Goal: Contribute content

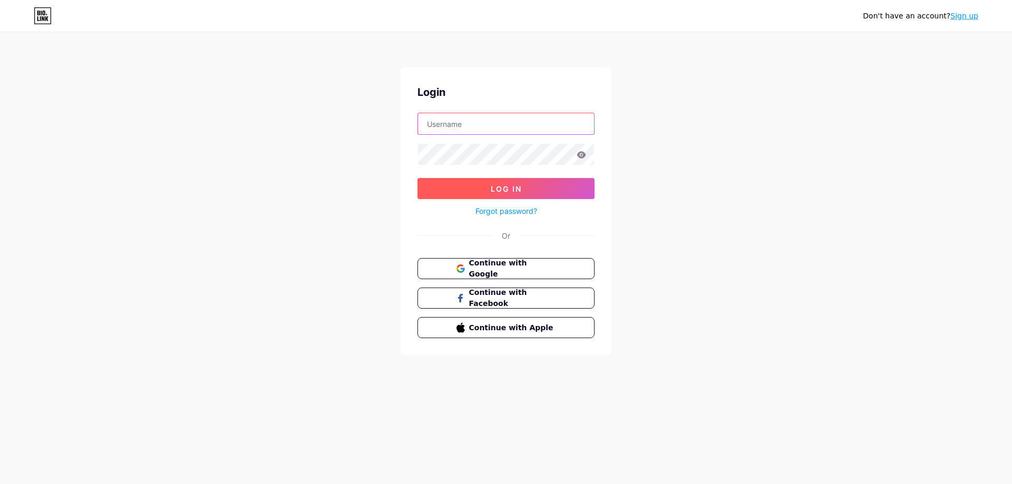
type input "[EMAIL_ADDRESS][DOMAIN_NAME]"
click at [487, 184] on button "Log In" at bounding box center [505, 188] width 177 height 21
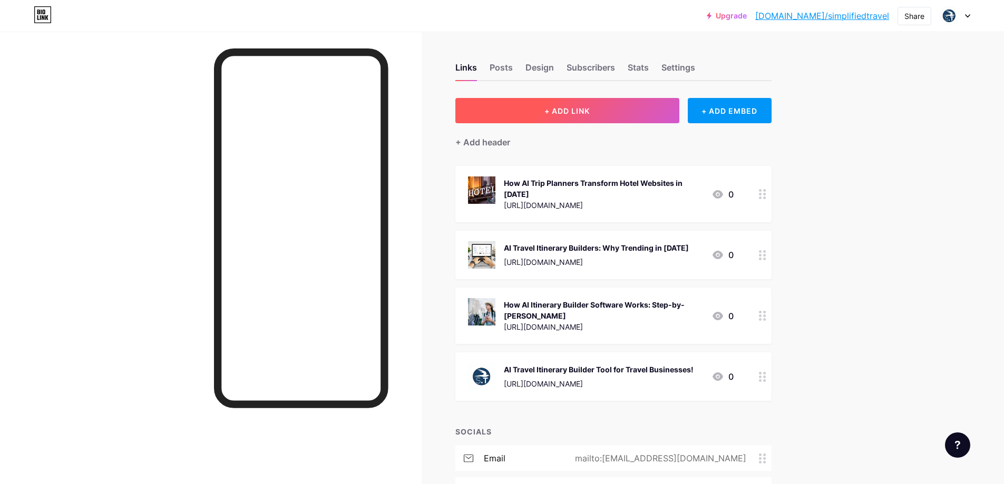
click at [537, 116] on button "+ ADD LINK" at bounding box center [567, 110] width 224 height 25
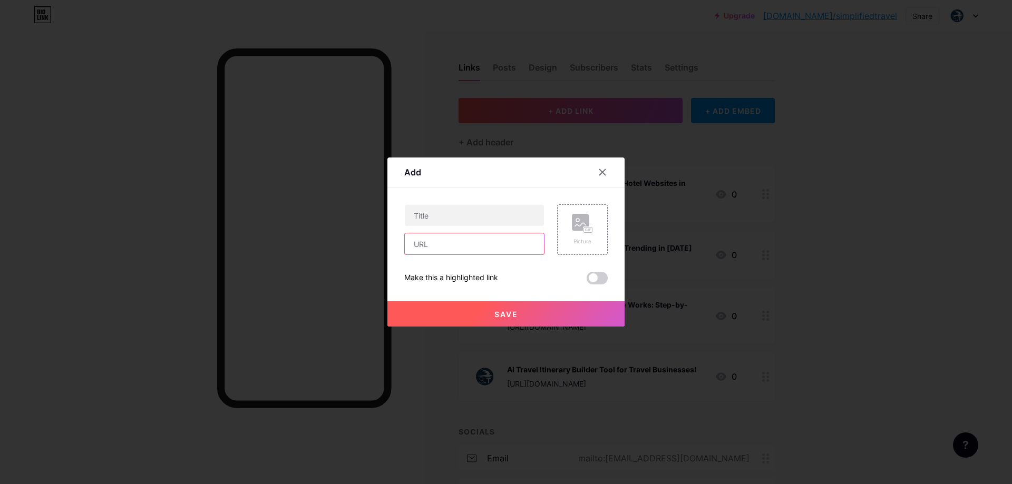
click at [433, 244] on input "text" at bounding box center [474, 244] width 139 height 21
paste input "[URL][DOMAIN_NAME]"
type input "[URL][DOMAIN_NAME]"
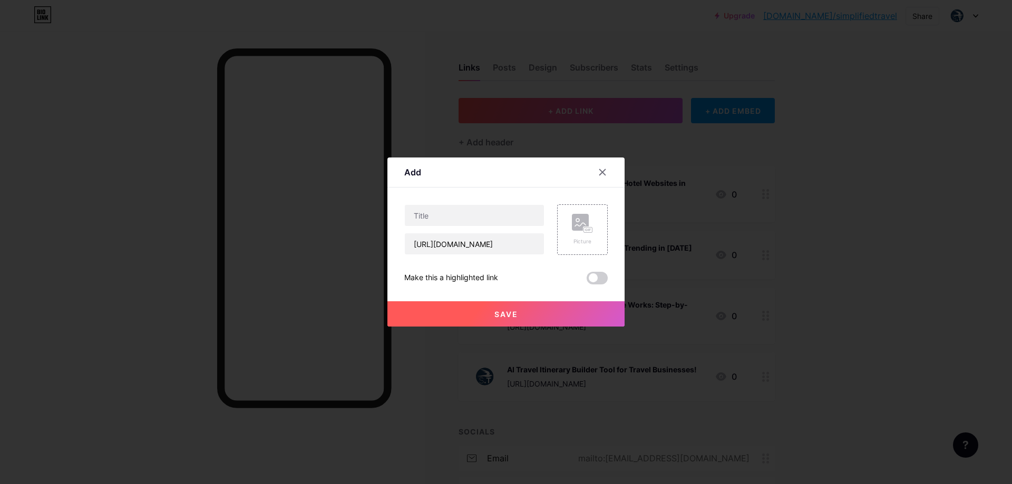
click at [478, 201] on div "Content YouTube Play YouTube video without leaving your page. ADD Vimeo Play Vi…" at bounding box center [505, 236] width 203 height 97
click at [476, 212] on input "text" at bounding box center [474, 215] width 139 height 21
paste input "How AI Trip Planners Can Help Hotels Get More Bookings"
paste input "text"
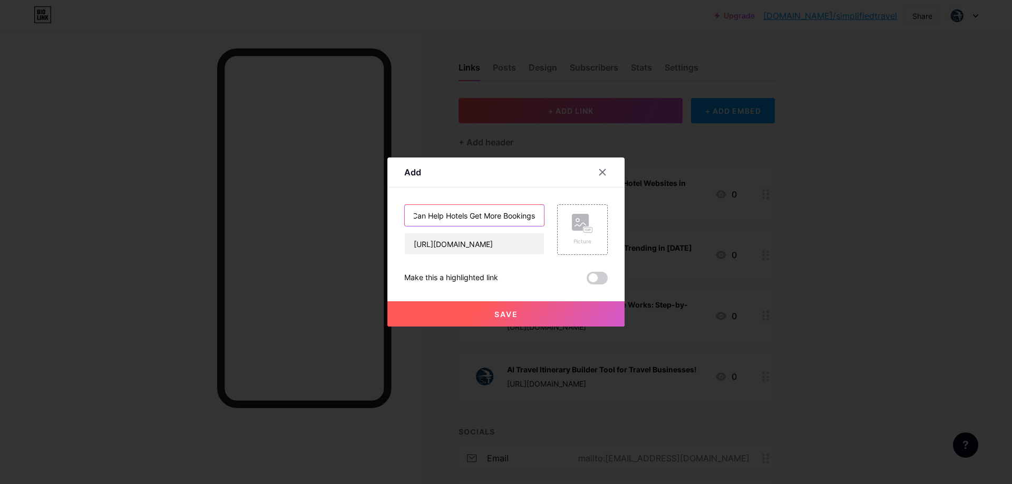
type input "How AI Trip Planners Can Help Hotels Get More Bookings"
click at [597, 276] on span at bounding box center [597, 278] width 21 height 13
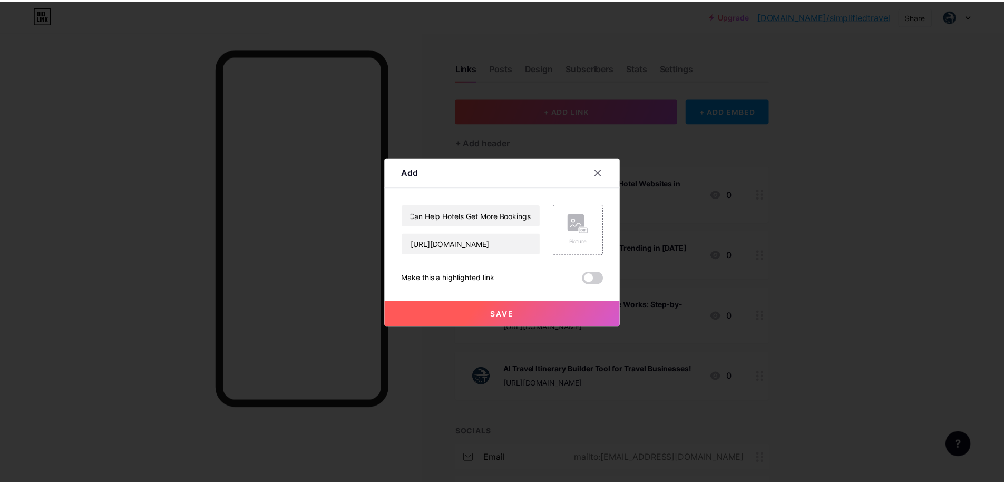
scroll to position [0, 0]
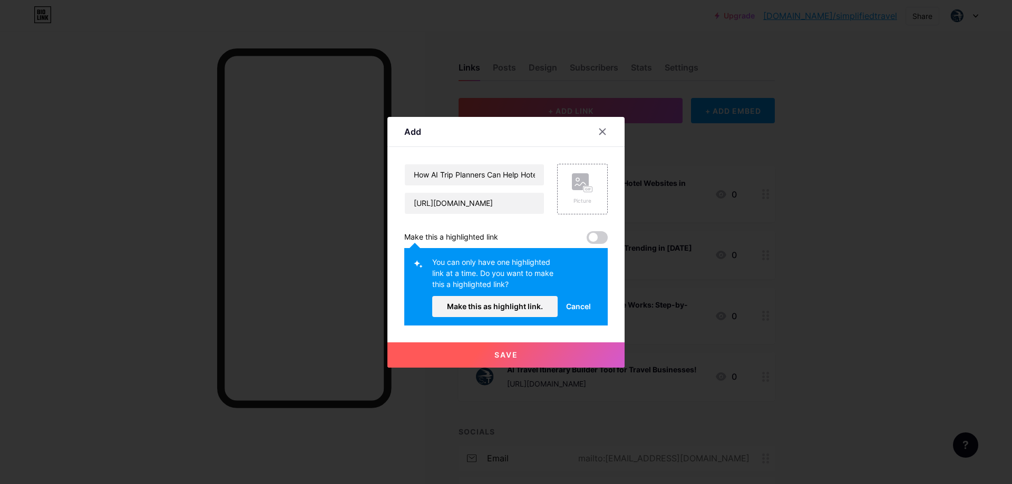
click at [532, 304] on span "Make this as highlight link." at bounding box center [495, 306] width 96 height 9
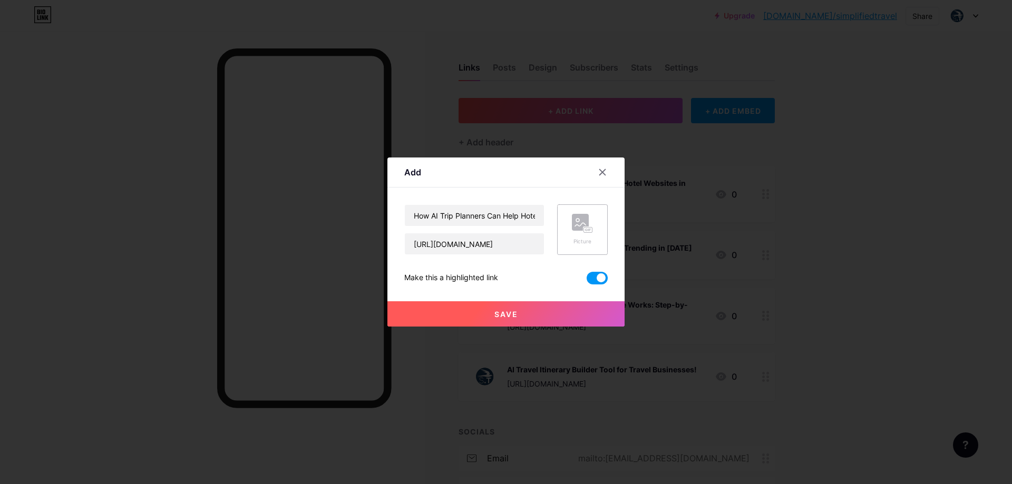
click at [566, 231] on div "Picture" at bounding box center [582, 230] width 51 height 51
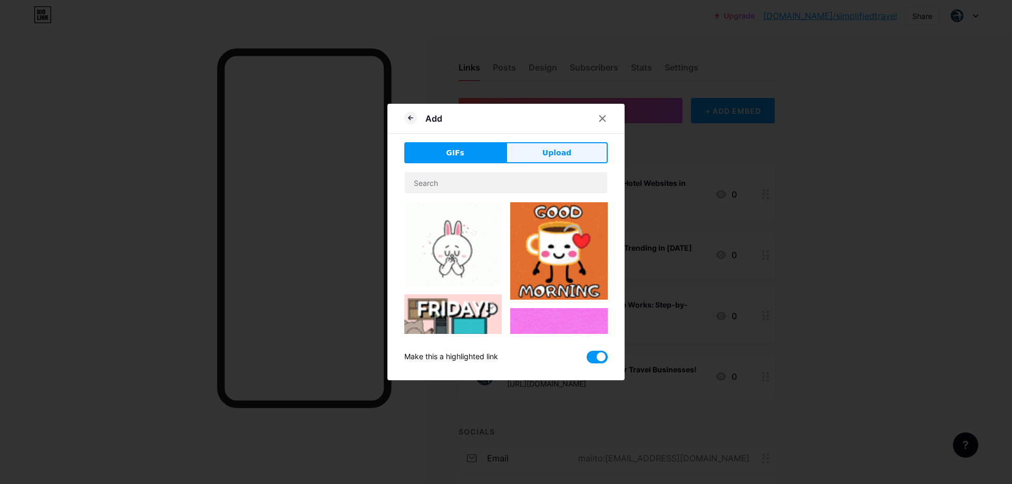
click at [553, 157] on span "Upload" at bounding box center [556, 153] width 29 height 11
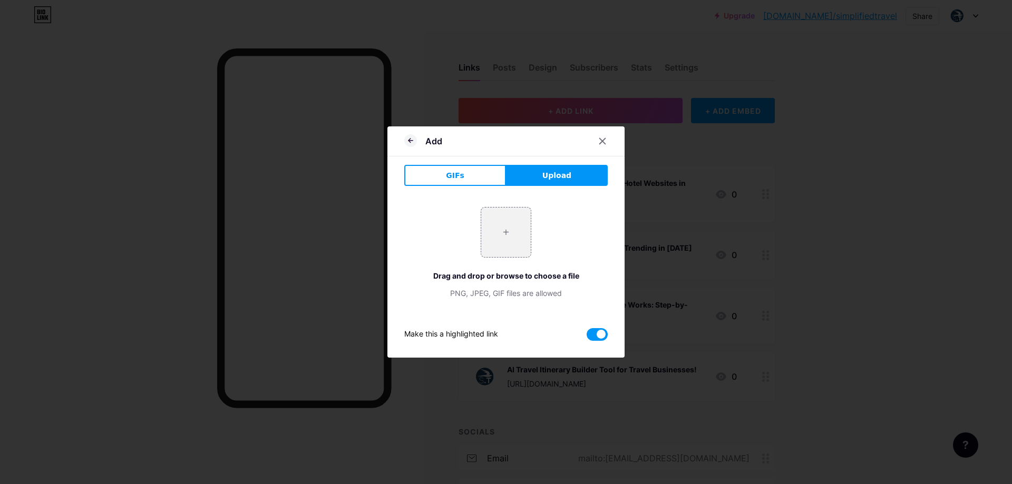
click at [523, 192] on div "GIFs Upload Content YouTube Play YouTube video without leaving your page. ADD V…" at bounding box center [505, 253] width 203 height 176
click at [517, 222] on input "file" at bounding box center [506, 233] width 50 height 50
type input "C:\fakepath\How AI Trip Planners Can Help Hotels Get More Bookings.png"
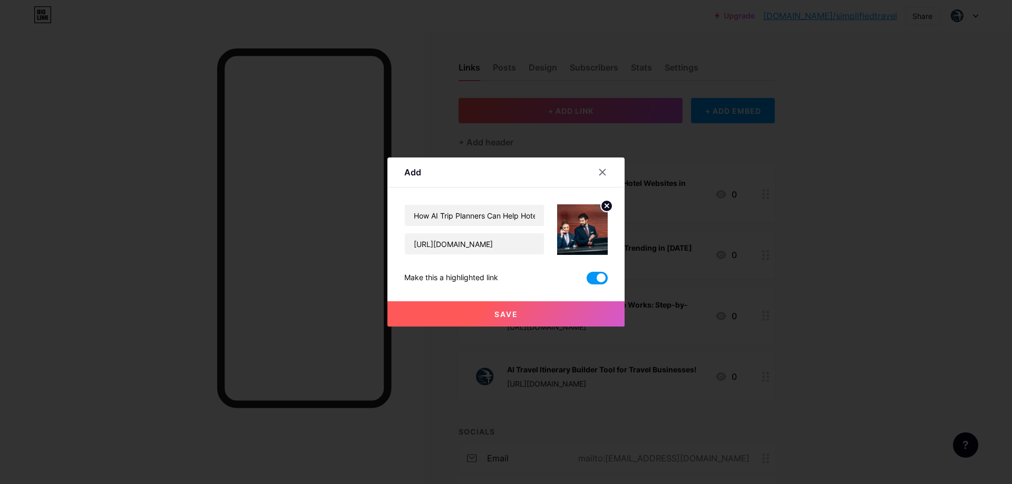
click at [546, 313] on button "Save" at bounding box center [505, 314] width 237 height 25
